Goal: Transaction & Acquisition: Register for event/course

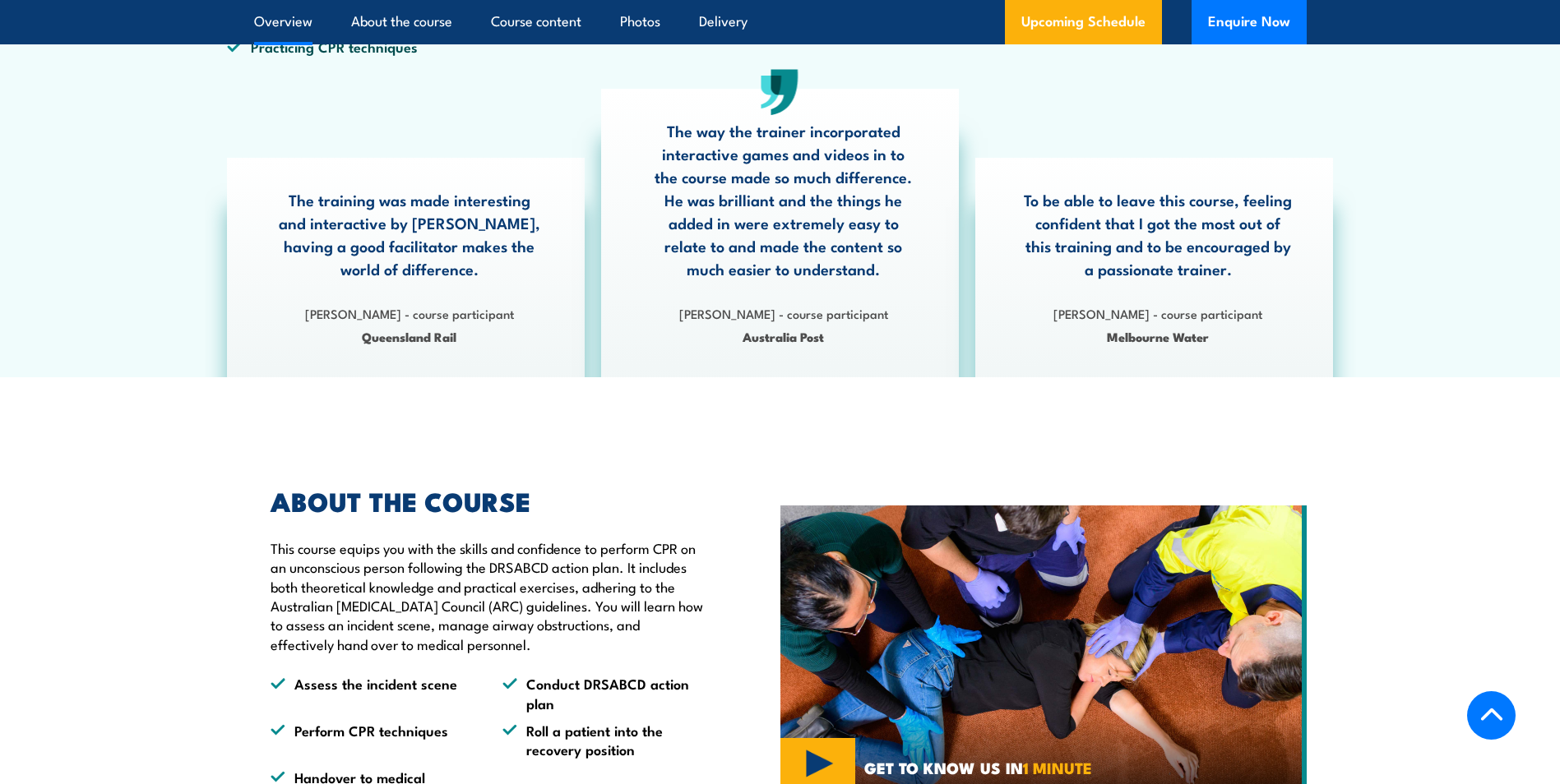
scroll to position [545, 0]
